Goal: Communication & Community: Answer question/provide support

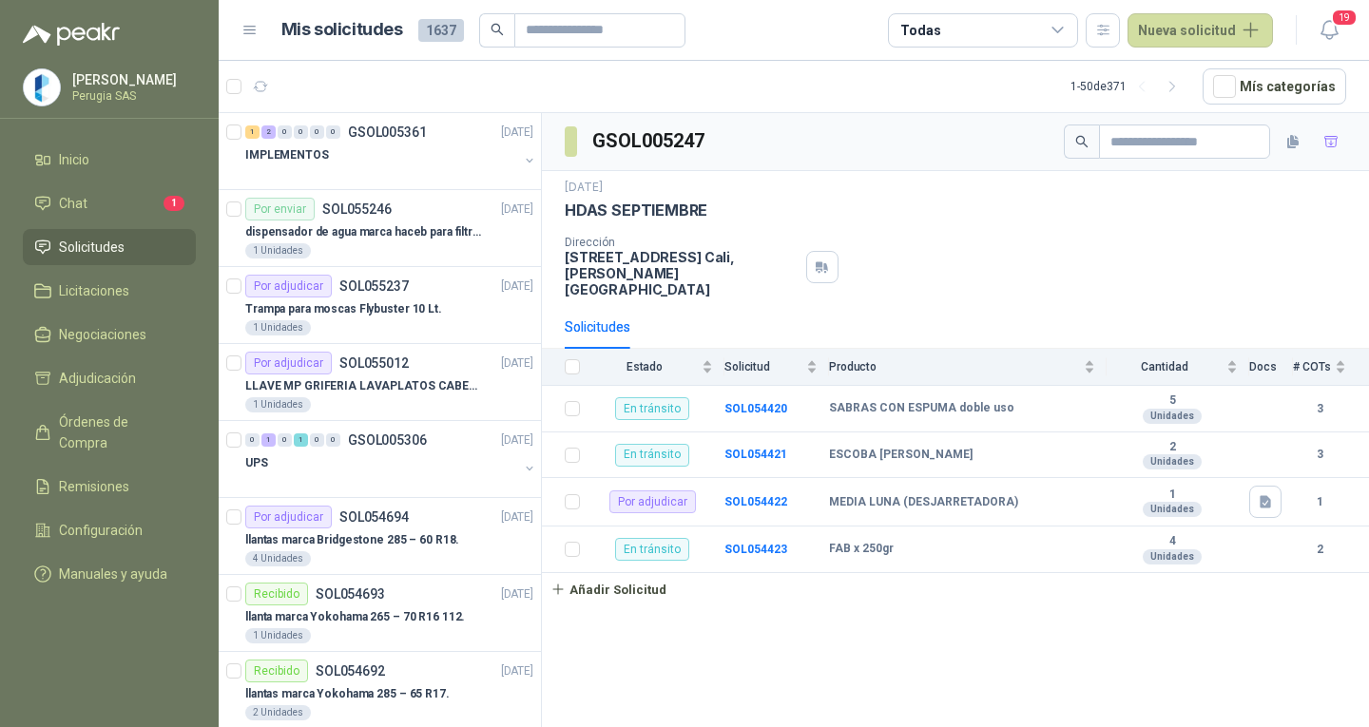
scroll to position [475, 0]
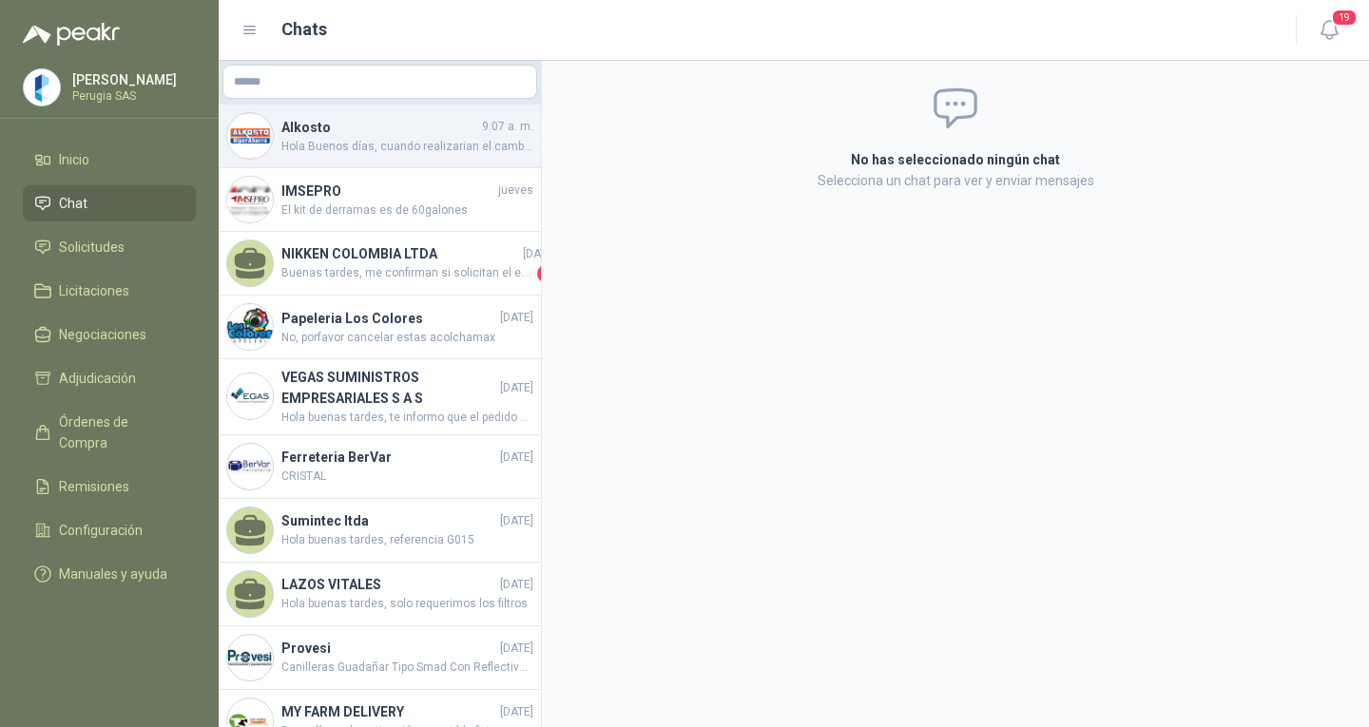
click at [357, 133] on h4 "Alkosto" at bounding box center [379, 127] width 197 height 21
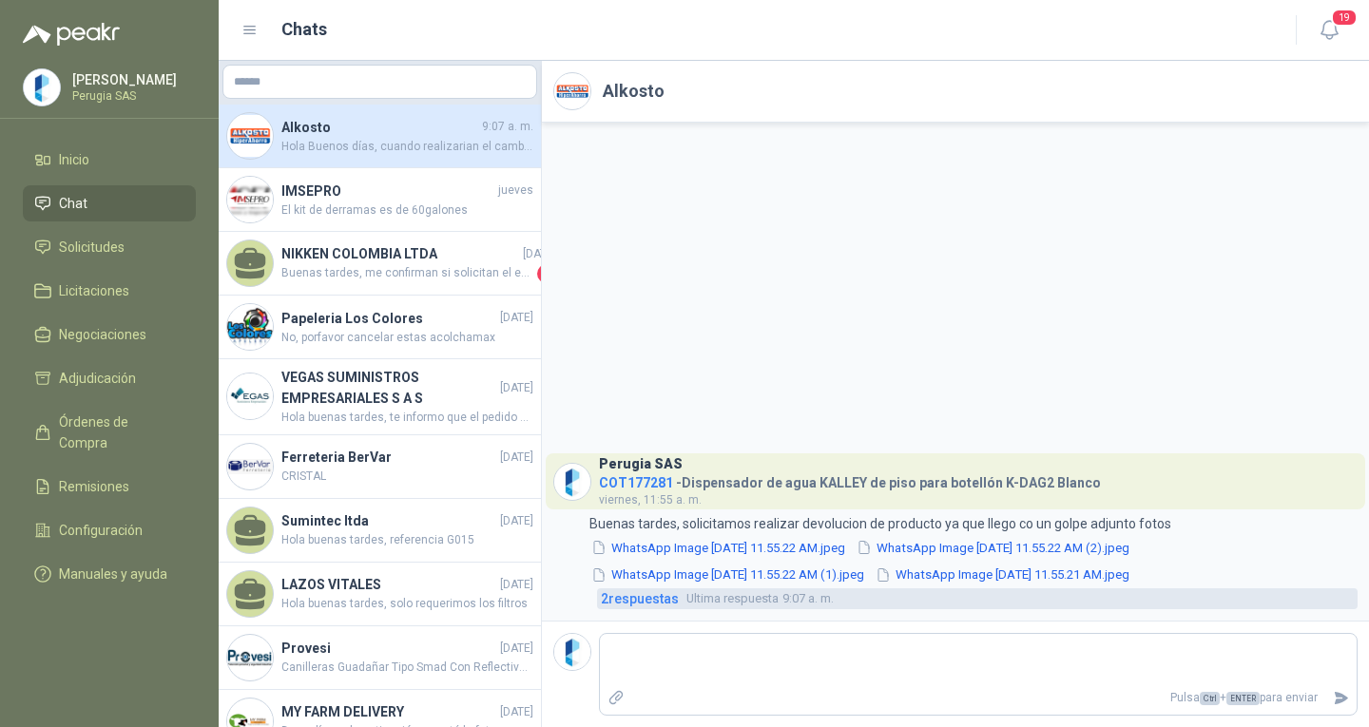
click at [615, 594] on span "2 respuesta s" at bounding box center [640, 598] width 78 height 21
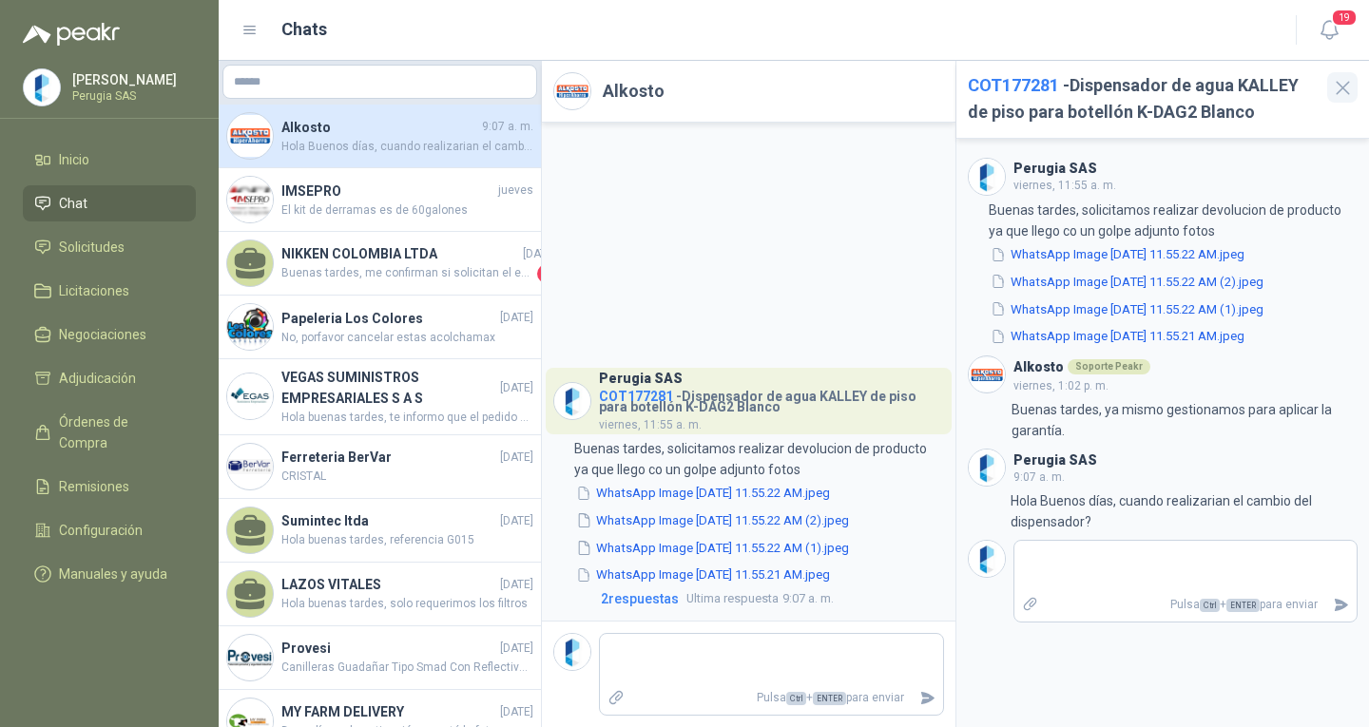
click at [1355, 81] on button "button" at bounding box center [1342, 87] width 30 height 30
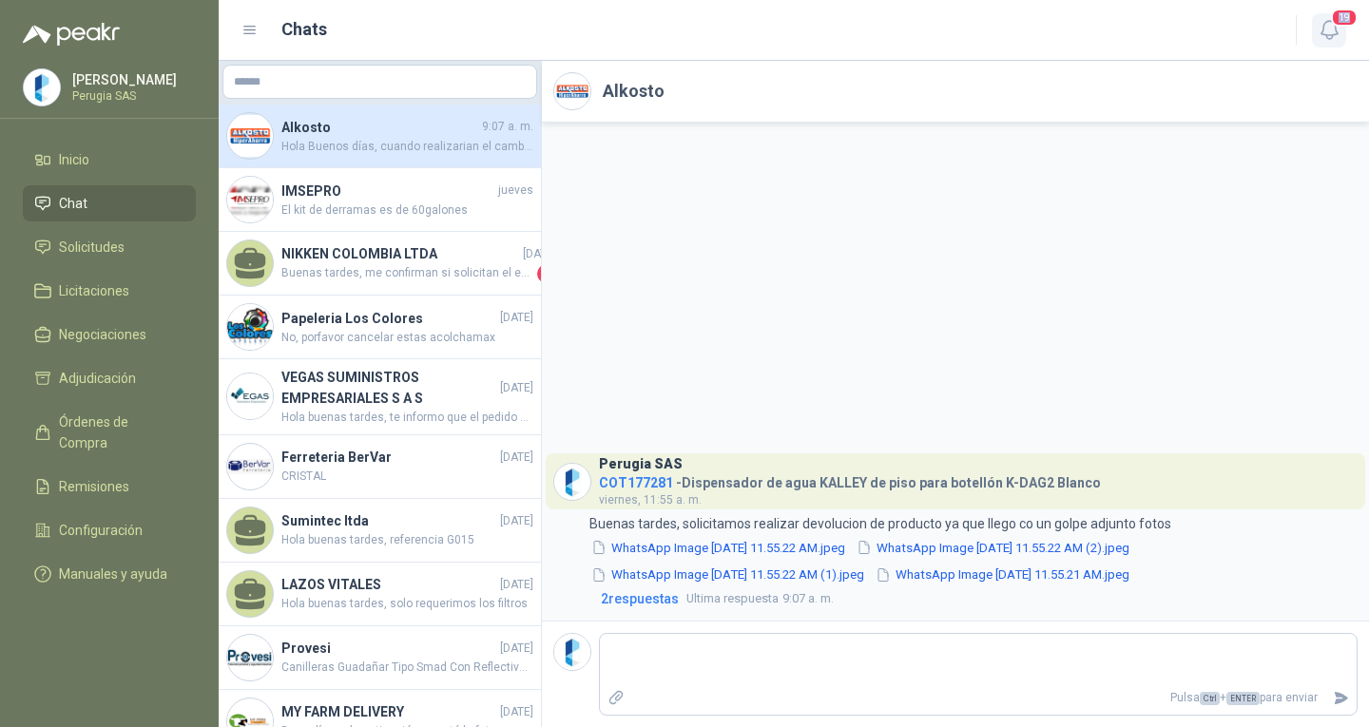
click at [1349, 28] on header "Chats 19" at bounding box center [794, 30] width 1150 height 61
click at [1335, 32] on icon "button" at bounding box center [1330, 30] width 24 height 24
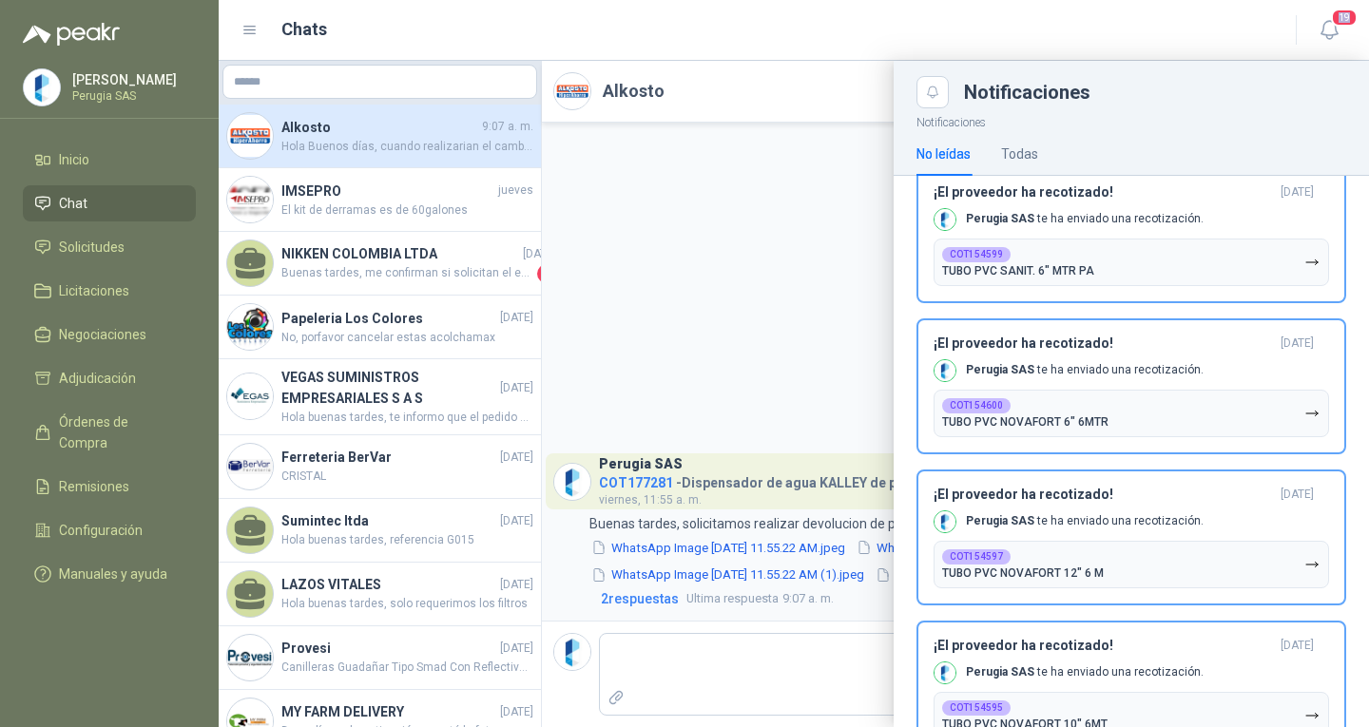
scroll to position [380, 0]
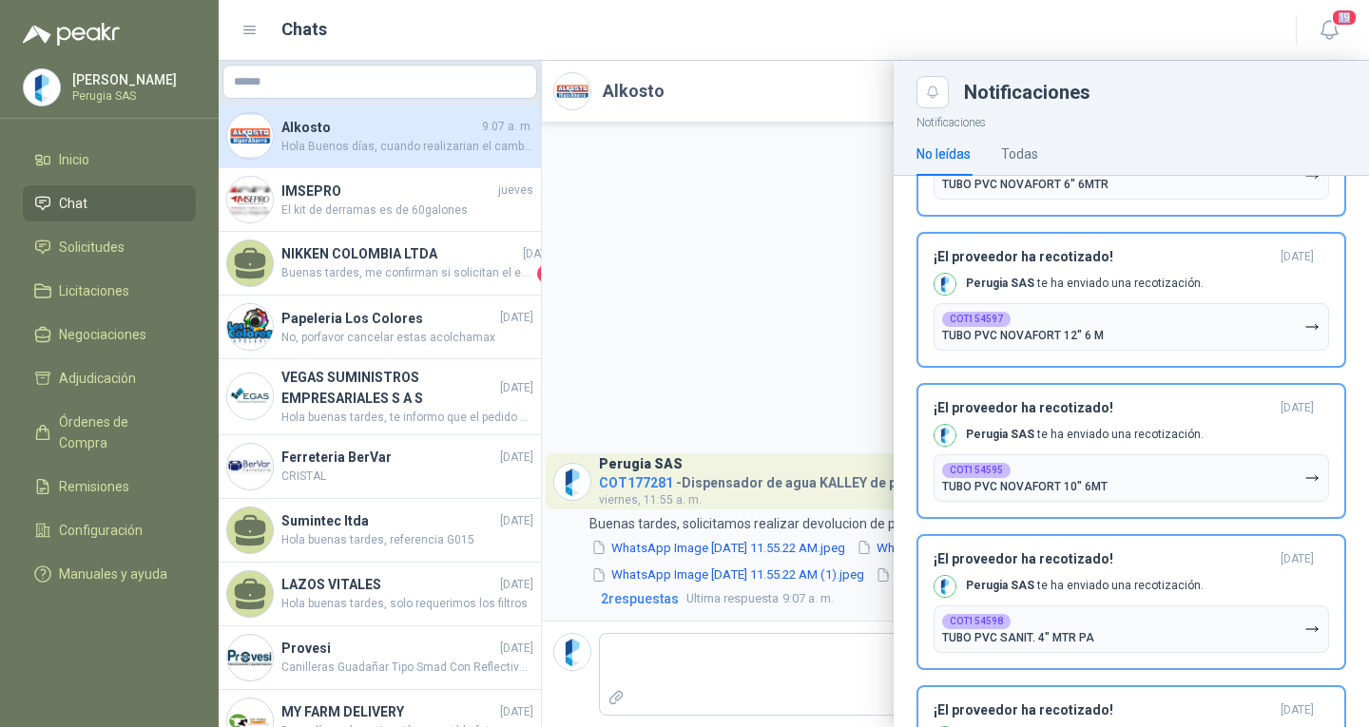
click at [77, 214] on span "Chat" at bounding box center [73, 203] width 29 height 21
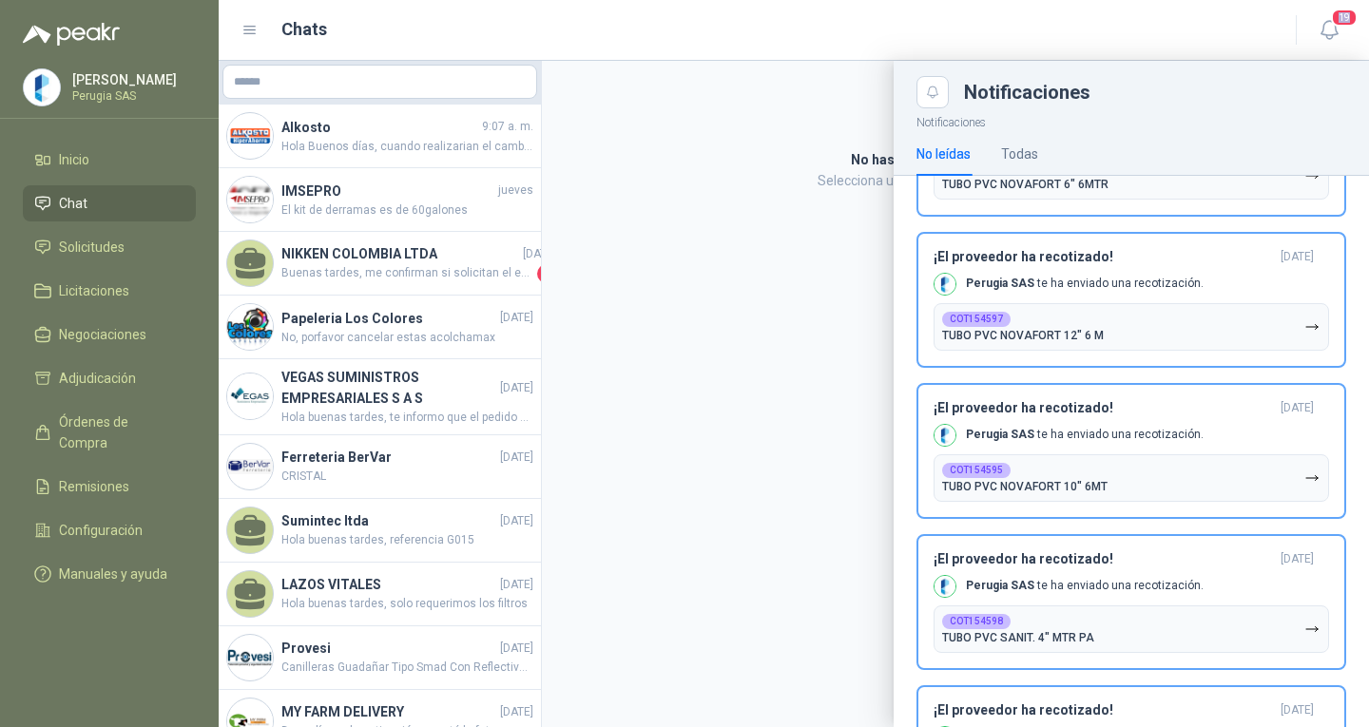
click at [77, 214] on span "Chat" at bounding box center [73, 203] width 29 height 21
click at [375, 216] on div at bounding box center [794, 394] width 1150 height 666
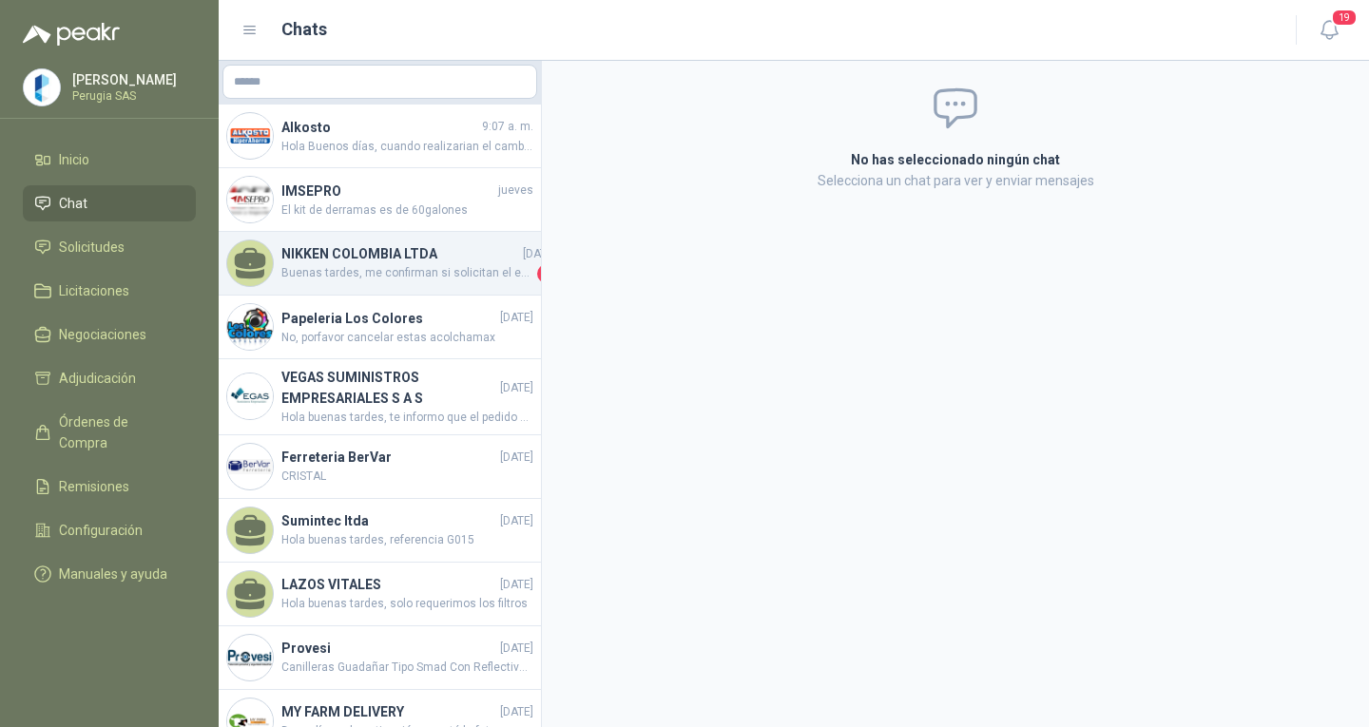
click at [364, 293] on div "NIKKEN COLOMBIA LTDA [DATE] Buenas tardes, me confirman si solicitan el equipo …" at bounding box center [380, 264] width 322 height 64
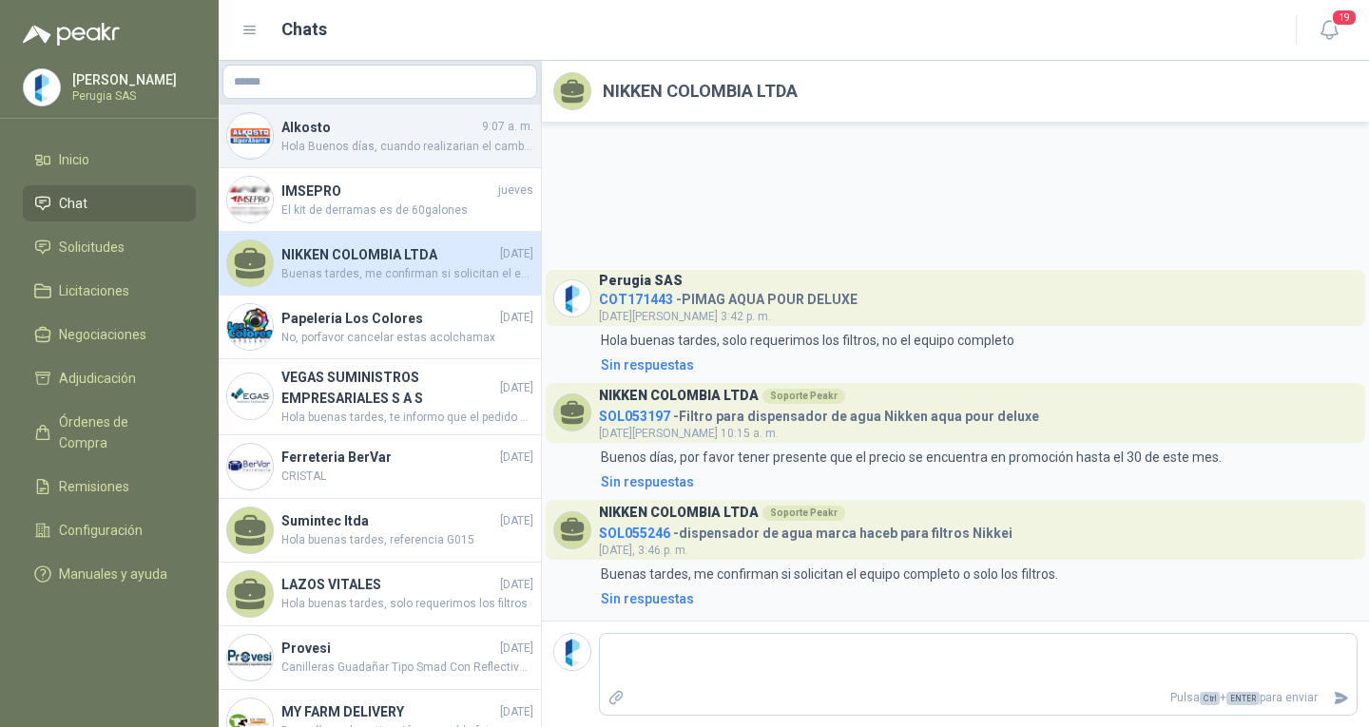
click at [351, 128] on h4 "Alkosto" at bounding box center [379, 127] width 197 height 21
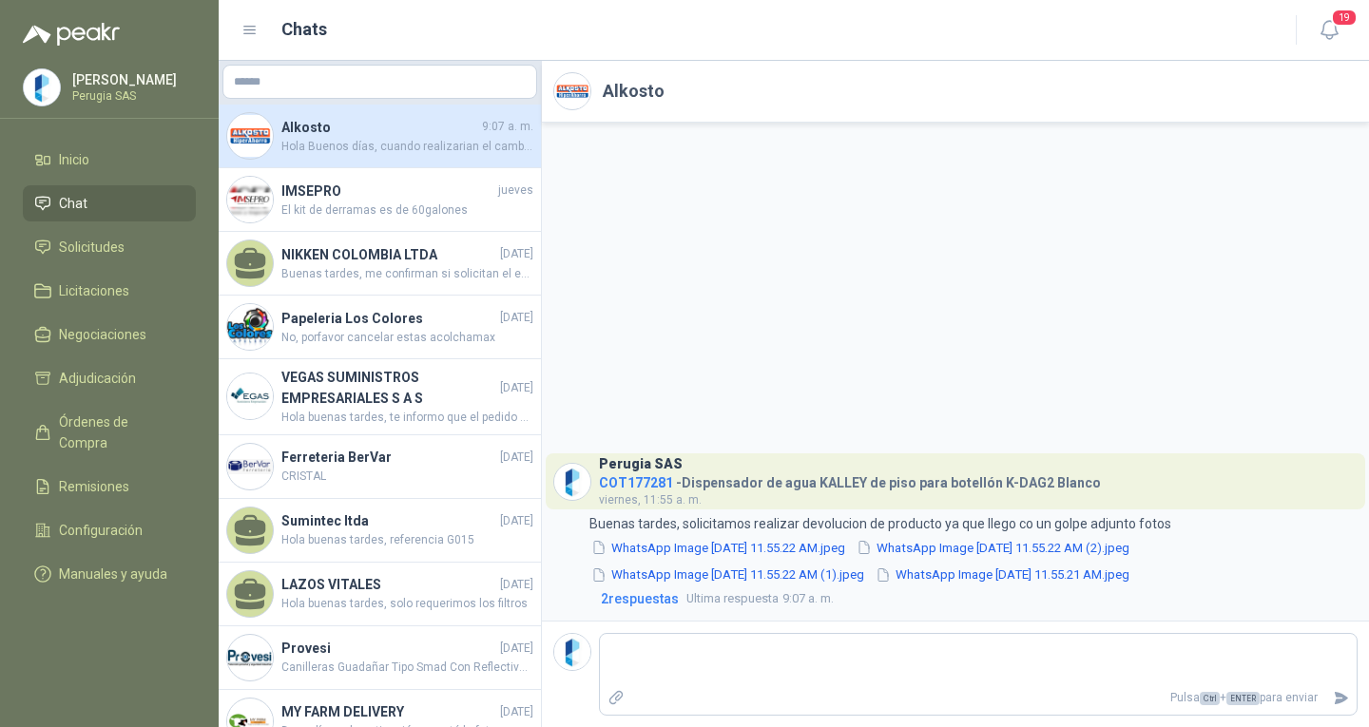
click at [79, 202] on span "Chat" at bounding box center [73, 203] width 29 height 21
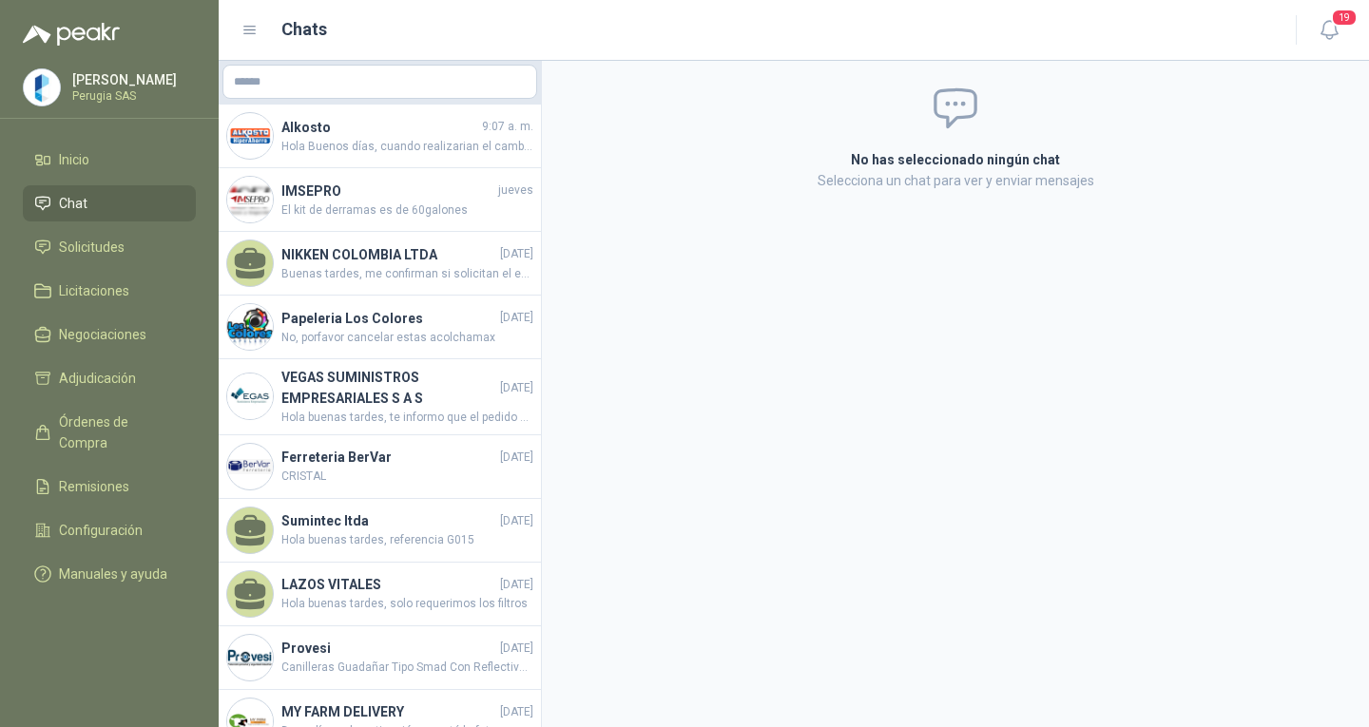
click at [82, 141] on menu "[PERSON_NAME] [GEOGRAPHIC_DATA] SAS Inicio Chat Solicitudes Licitaciones Negoci…" at bounding box center [109, 363] width 219 height 727
click at [82, 152] on link "Inicio" at bounding box center [109, 160] width 173 height 36
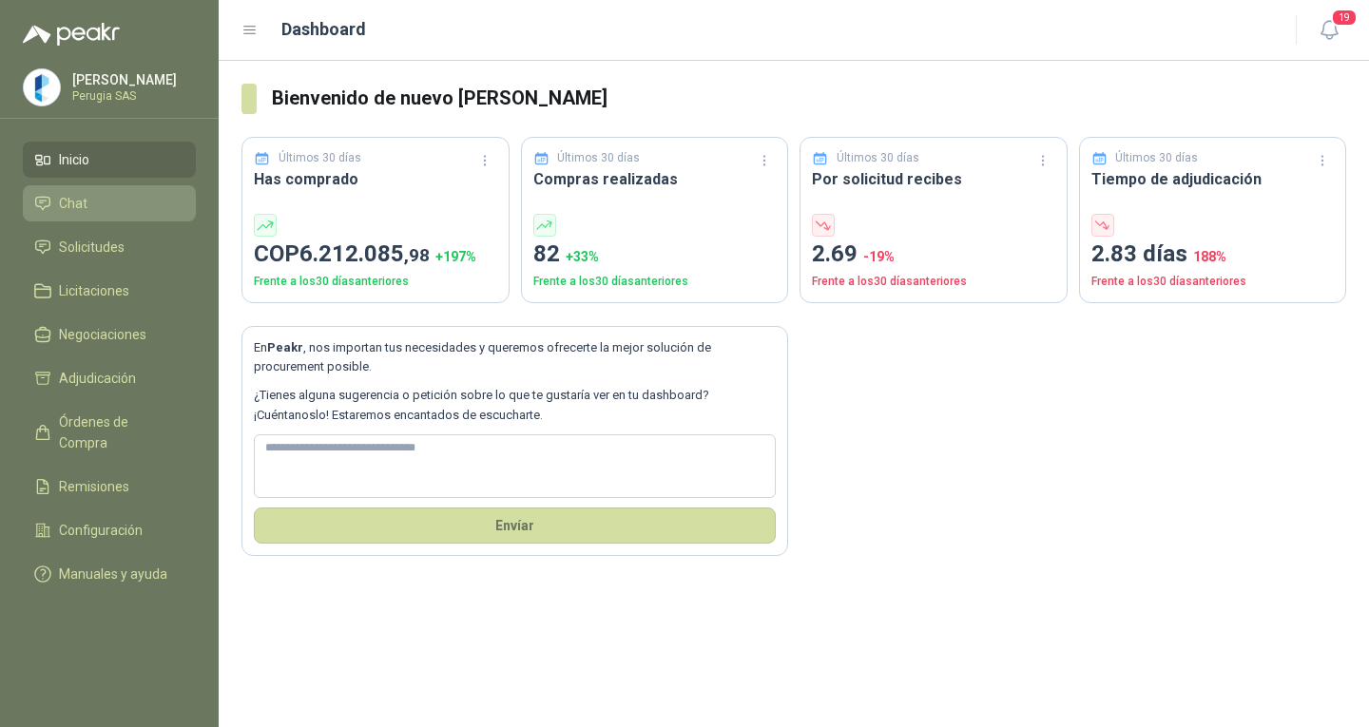
click at [87, 197] on li "Chat" at bounding box center [109, 203] width 150 height 21
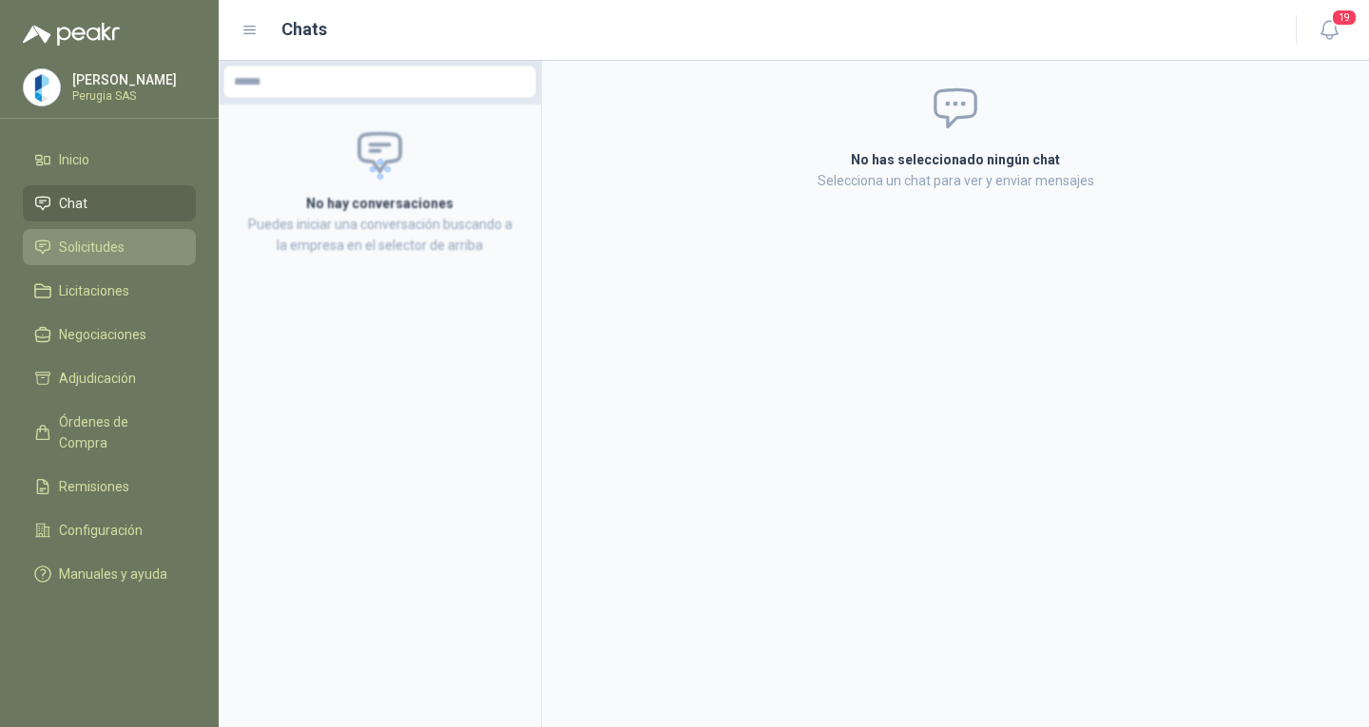
click at [106, 251] on span "Solicitudes" at bounding box center [92, 247] width 66 height 21
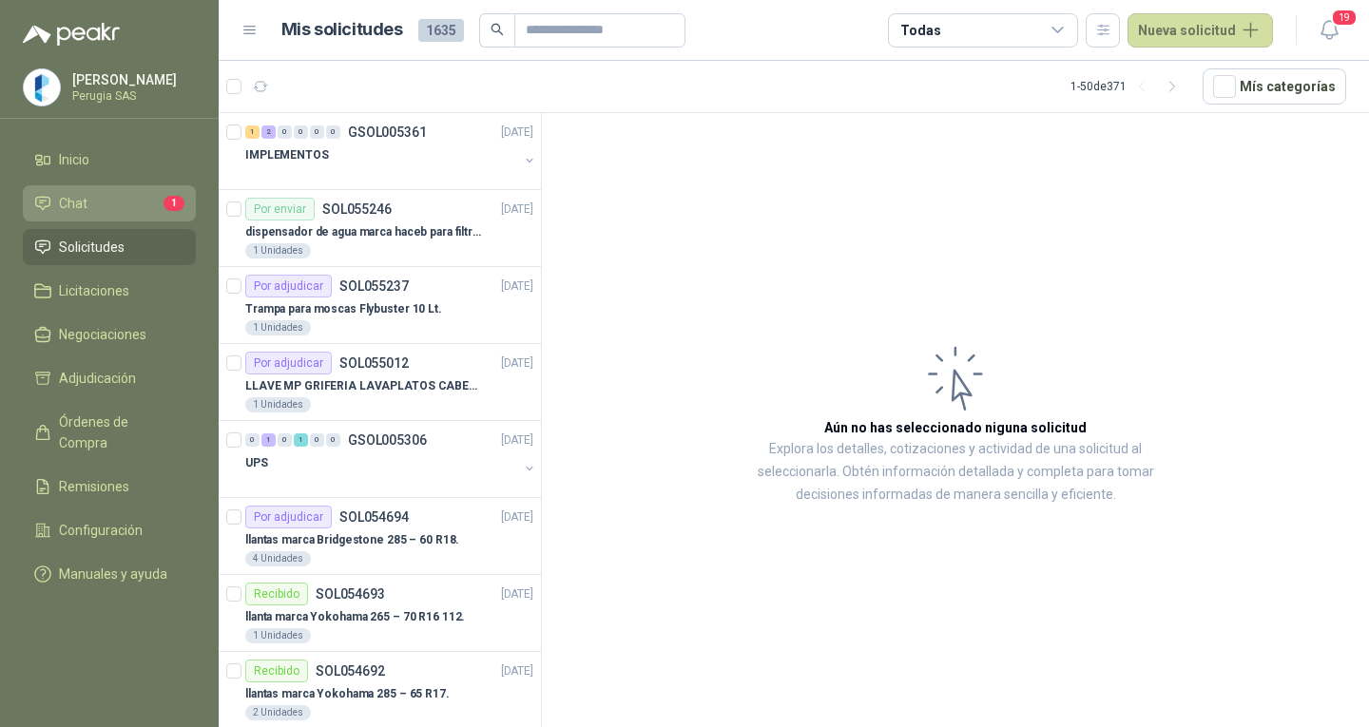
click at [94, 219] on link "Chat 1" at bounding box center [109, 203] width 173 height 36
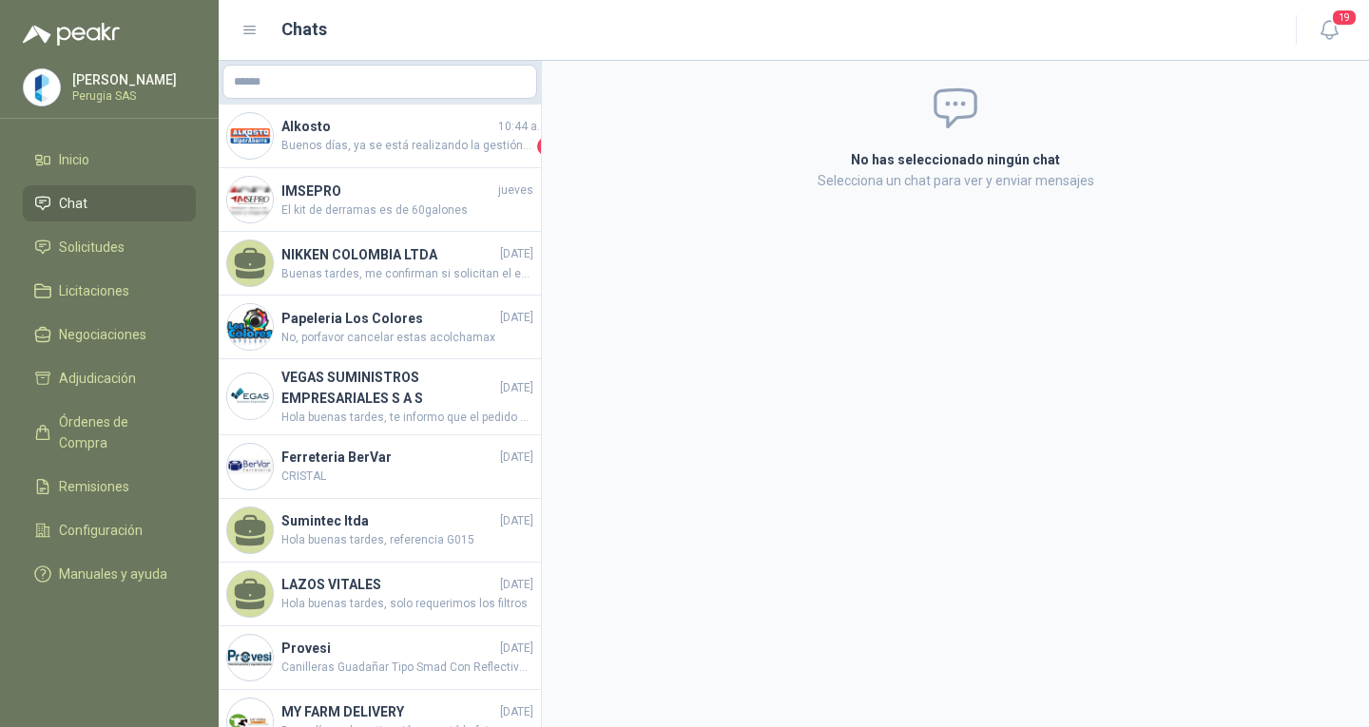
click at [94, 219] on link "Chat" at bounding box center [109, 203] width 173 height 36
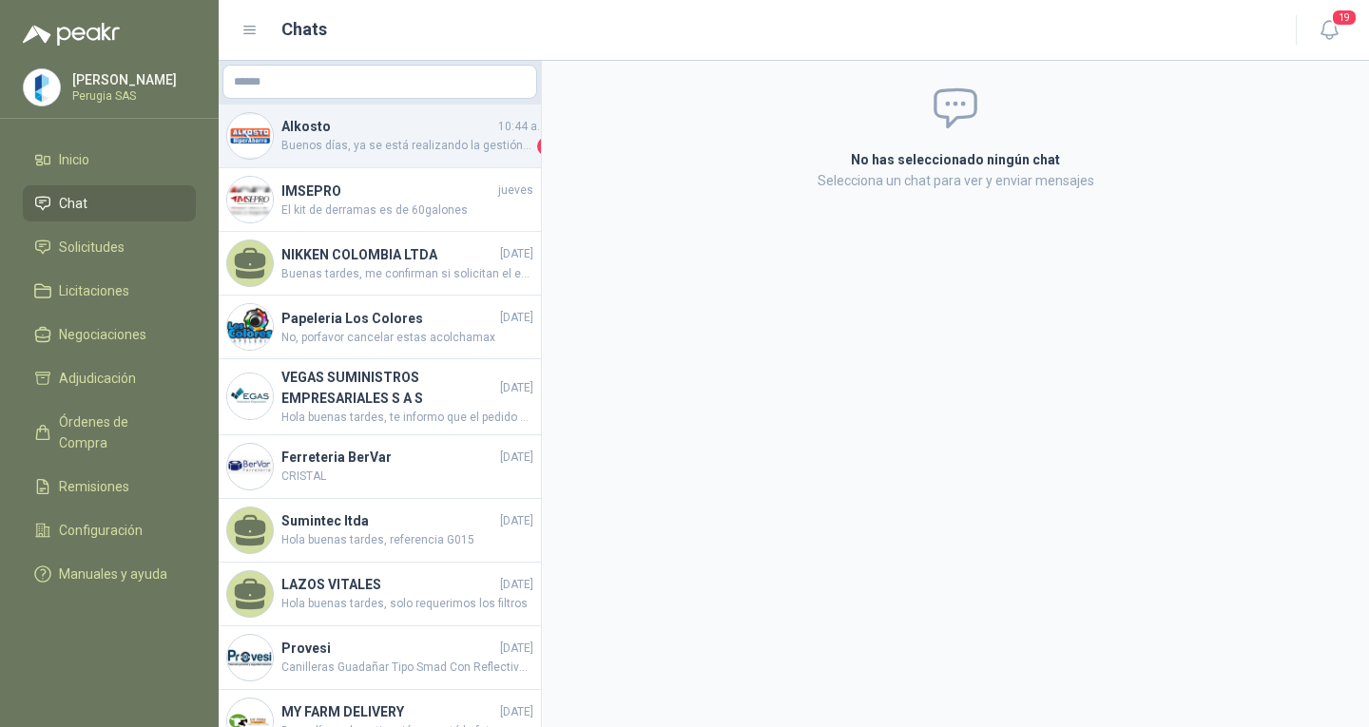
click at [357, 153] on span "Buenos días, ya se está realizando la gestión con el área de postventa." at bounding box center [407, 146] width 252 height 19
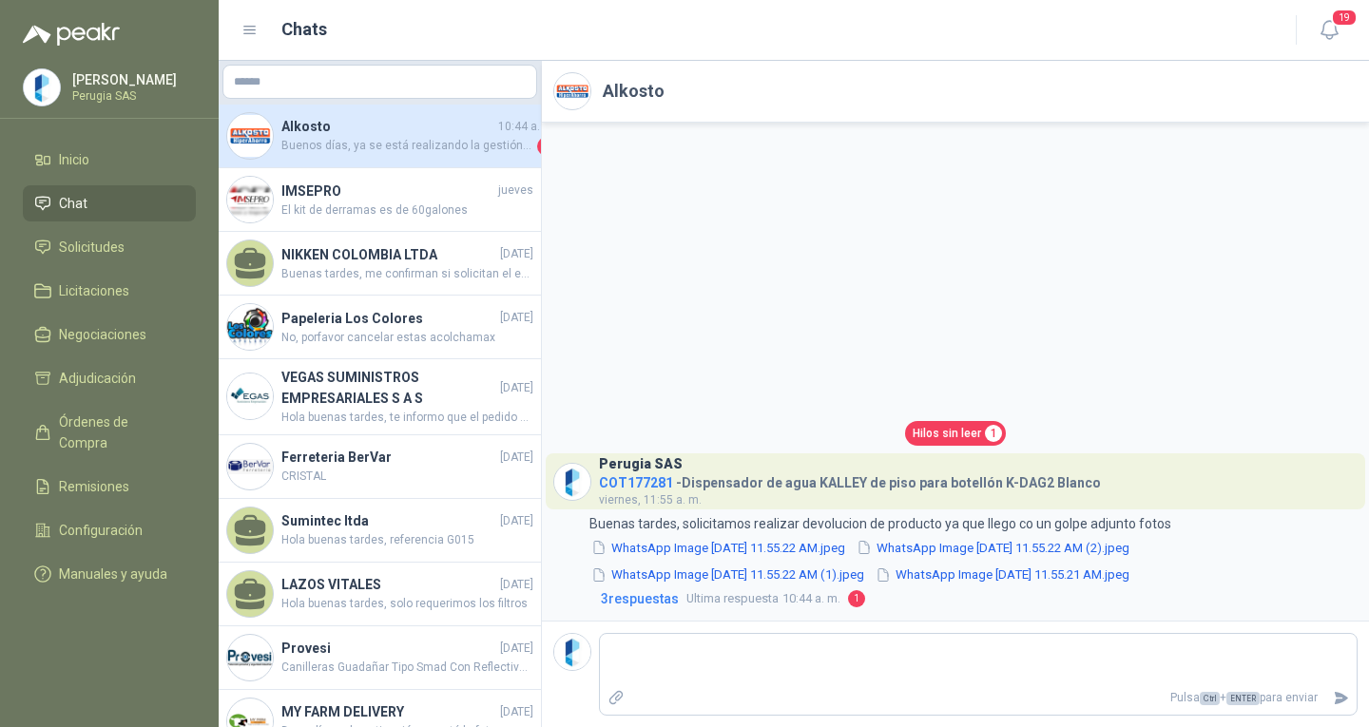
click at [952, 426] on span "Hilos sin leer" at bounding box center [947, 434] width 68 height 18
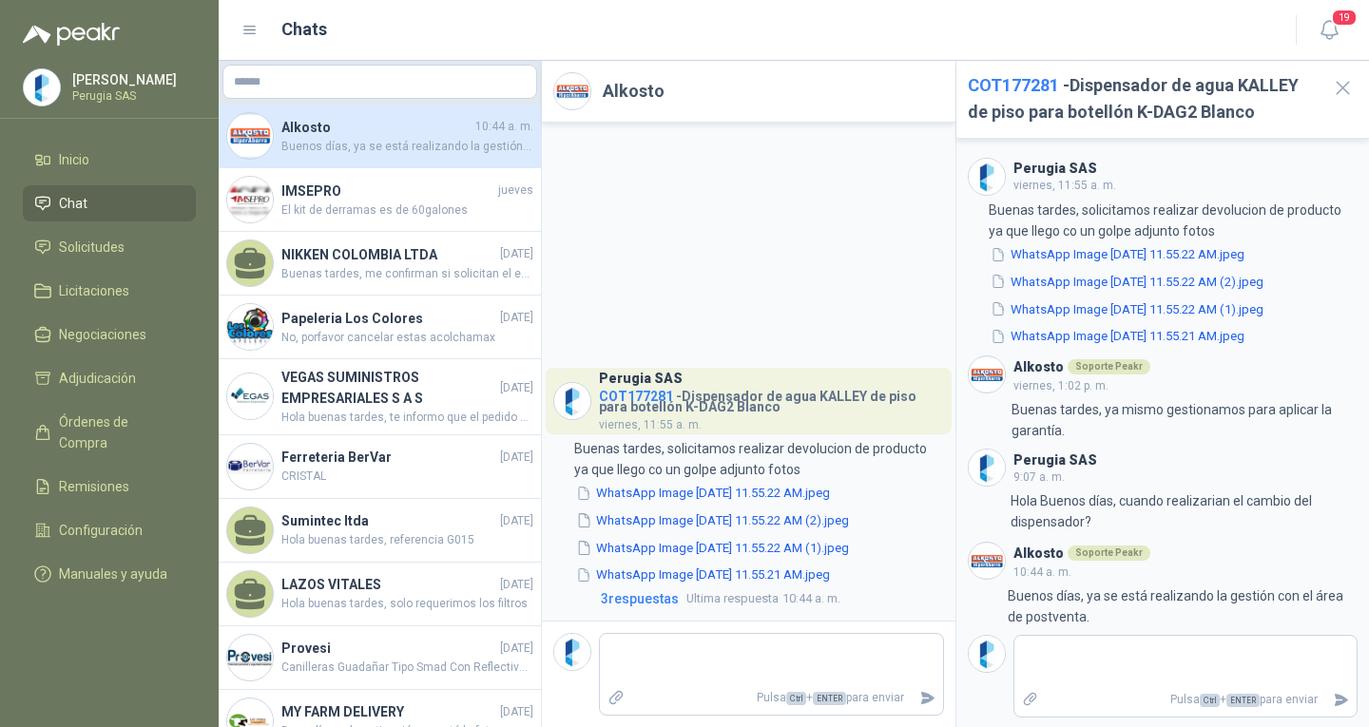
scroll to position [2, 0]
